Goal: Navigation & Orientation: Understand site structure

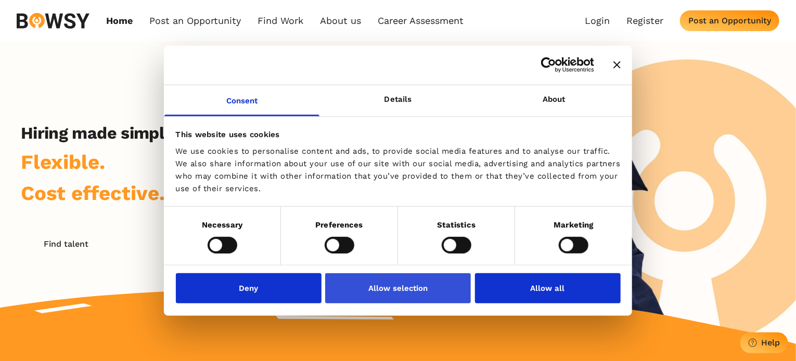
click at [389, 290] on button "Allow selection" at bounding box center [398, 289] width 146 height 30
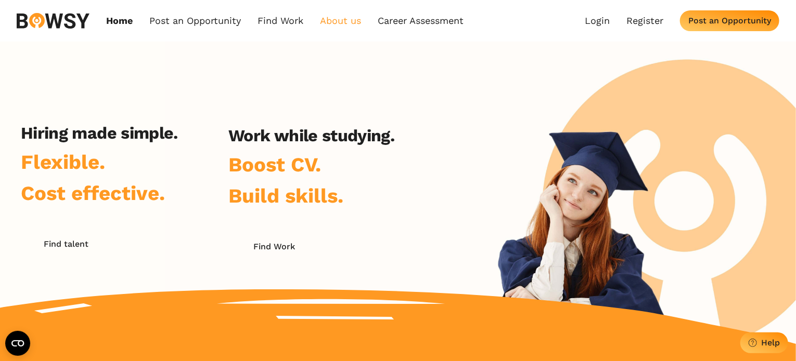
click at [353, 21] on link "About us" at bounding box center [340, 20] width 41 height 11
click at [347, 47] on link "Who we are" at bounding box center [376, 44] width 108 height 18
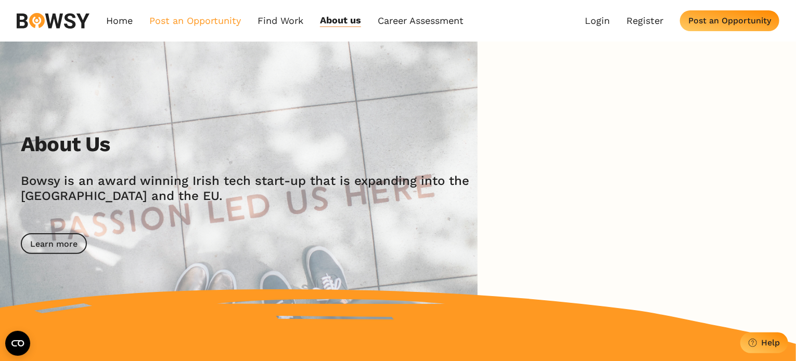
click at [213, 19] on link "Post an Opportunity" at bounding box center [195, 21] width 92 height 12
click at [191, 45] on link "Bowsy Projects" at bounding box center [191, 44] width 82 height 18
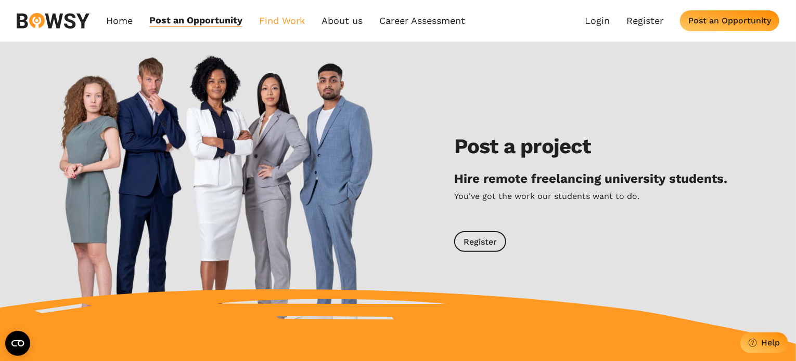
click at [283, 20] on link "Find Work" at bounding box center [282, 21] width 46 height 12
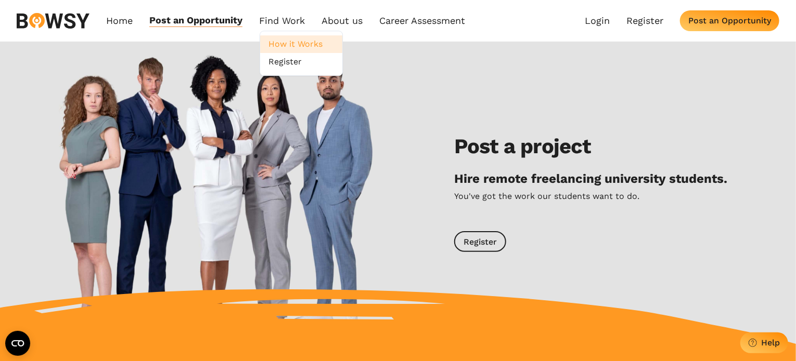
click at [286, 48] on link "How it Works" at bounding box center [301, 44] width 82 height 18
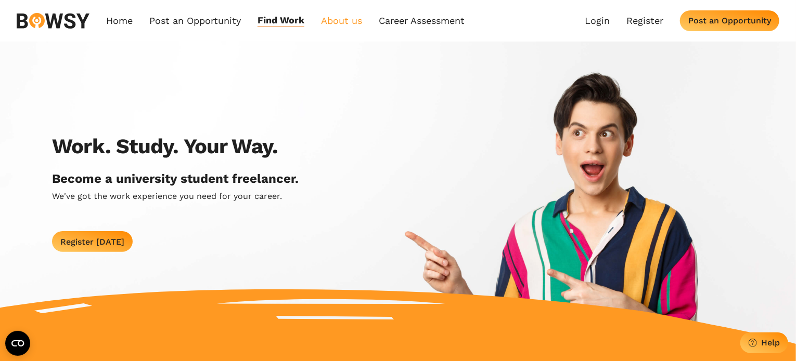
click at [354, 18] on link "About us" at bounding box center [341, 21] width 41 height 12
